Goal: Task Accomplishment & Management: Use online tool/utility

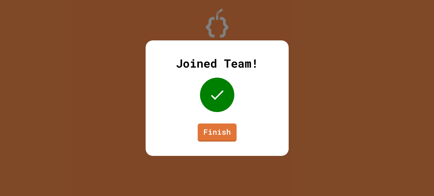
click at [208, 123] on link "Finish" at bounding box center [217, 132] width 39 height 18
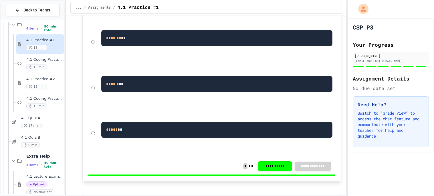
scroll to position [49, 0]
click at [43, 89] on span "15 min" at bounding box center [36, 86] width 21 height 5
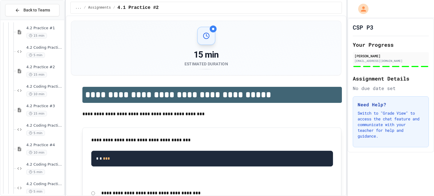
scroll to position [344, 0]
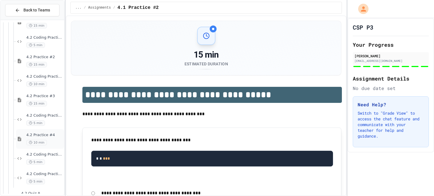
click at [45, 140] on span "10 min" at bounding box center [36, 142] width 21 height 5
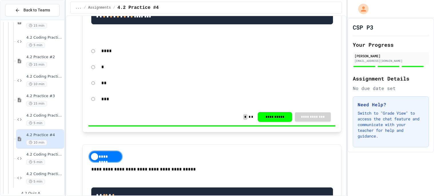
scroll to position [168, 0]
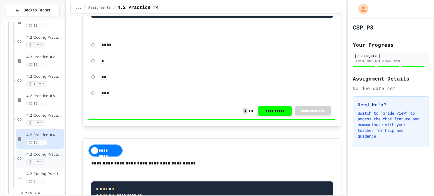
click at [47, 159] on div "5 min" at bounding box center [44, 161] width 37 height 5
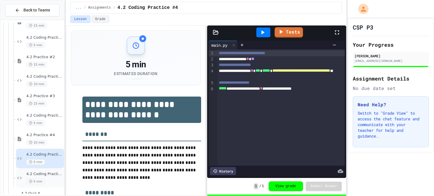
click at [54, 173] on span "4.2 Coding Practice #5" at bounding box center [44, 173] width 37 height 5
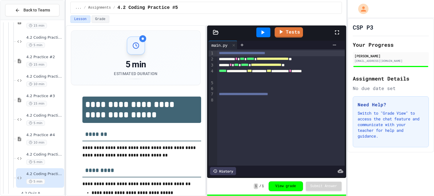
click at [265, 35] on icon at bounding box center [262, 32] width 7 height 7
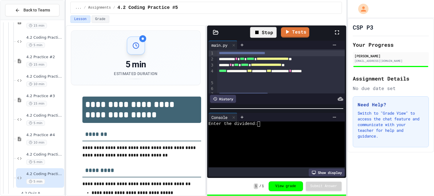
click at [260, 124] on textarea "Terminal input" at bounding box center [261, 123] width 3 height 5
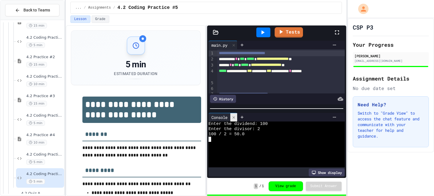
click at [233, 119] on icon at bounding box center [234, 117] width 4 height 4
